Goal: Understand process/instructions: Learn how to perform a task or action

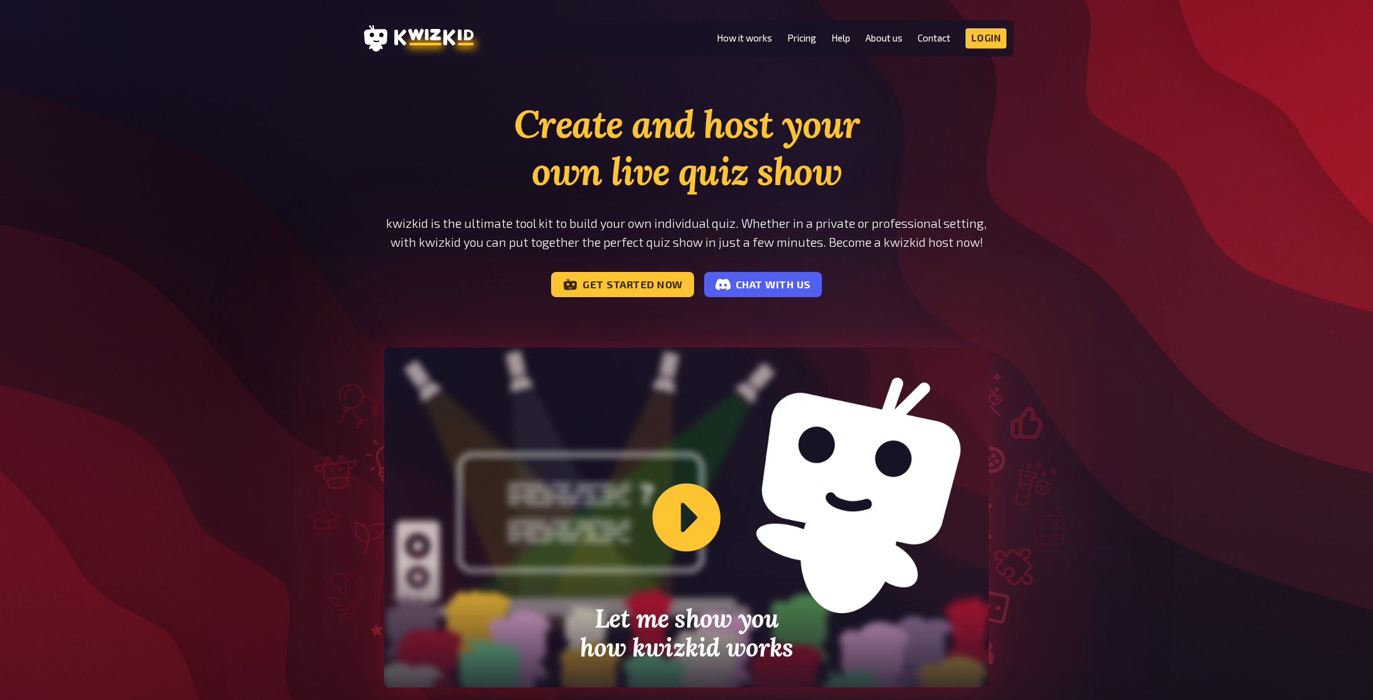
click at [276, 285] on div "Create and host your own live quiz show kwizkid is the ultimate tool kit to bui…" at bounding box center [686, 429] width 1373 height 656
click at [314, 432] on div "Let me show you how kwizkid works" at bounding box center [687, 518] width 756 height 340
